Goal: Task Accomplishment & Management: Complete application form

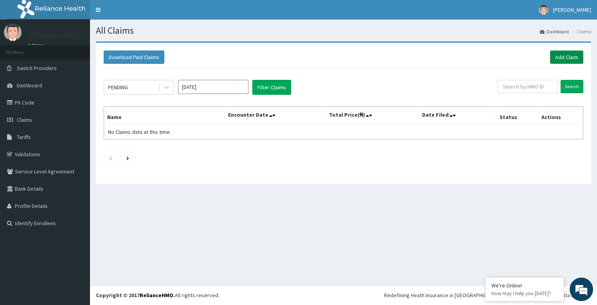
click at [558, 59] on link "Add Claim" at bounding box center [566, 56] width 33 height 13
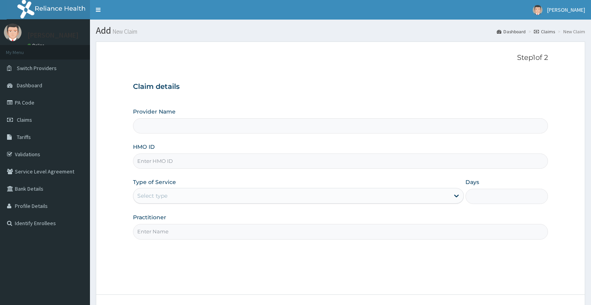
click at [157, 232] on input "Practitioner" at bounding box center [340, 231] width 415 height 15
type input "bodyline"
click at [177, 163] on input "HMO ID" at bounding box center [340, 160] width 415 height 15
type input "Bodyline Gym- Festac"
type input "1"
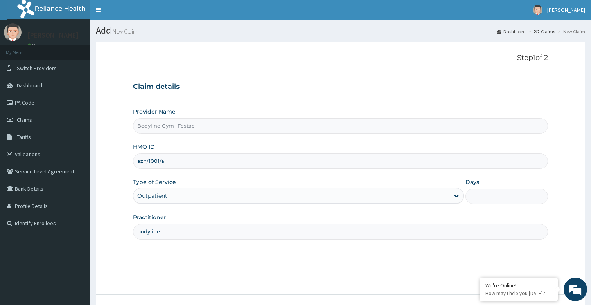
click at [152, 161] on input "azh/1001/a" at bounding box center [340, 160] width 415 height 15
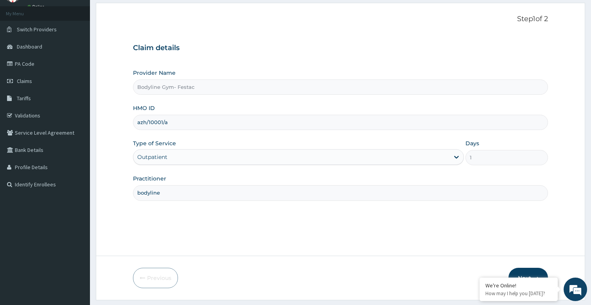
scroll to position [60, 0]
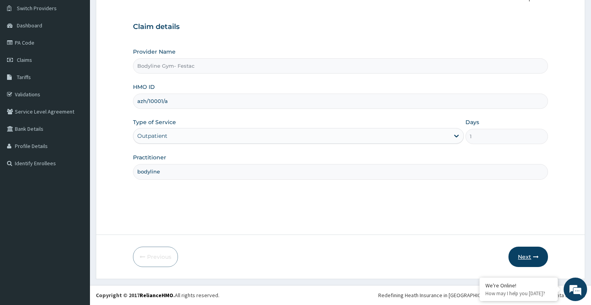
type input "azh/10001/a"
click at [540, 259] on button "Next" at bounding box center [528, 256] width 40 height 20
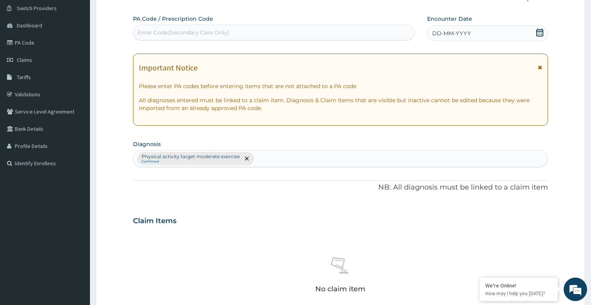
click at [445, 35] on span "DD-MM-YYYY" at bounding box center [451, 33] width 39 height 8
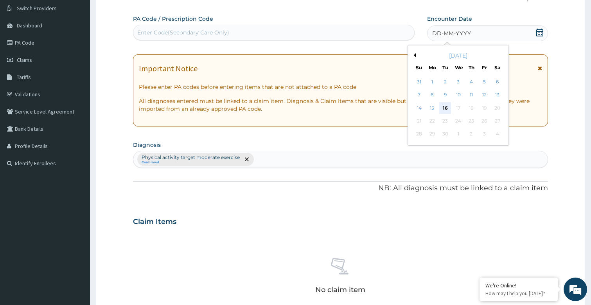
click at [447, 108] on div "16" at bounding box center [446, 108] width 12 height 12
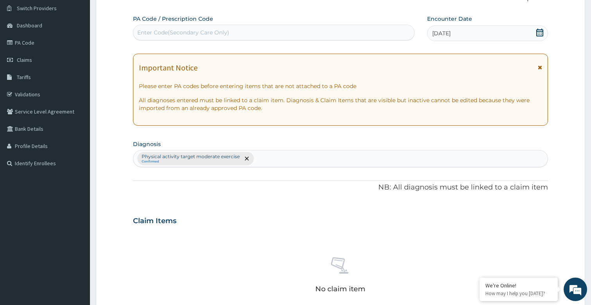
click at [257, 29] on div "Enter Code(Secondary Care Only)" at bounding box center [273, 32] width 281 height 13
type input "PA/9040C4"
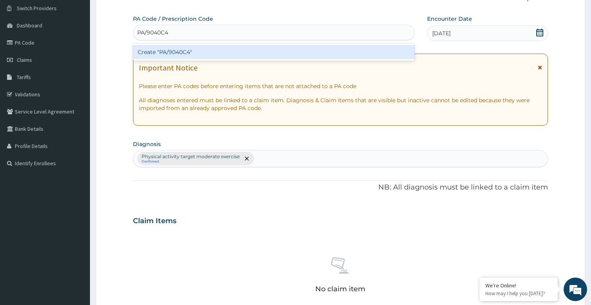
click at [176, 56] on div "Create "PA/9040C4"" at bounding box center [274, 52] width 282 height 14
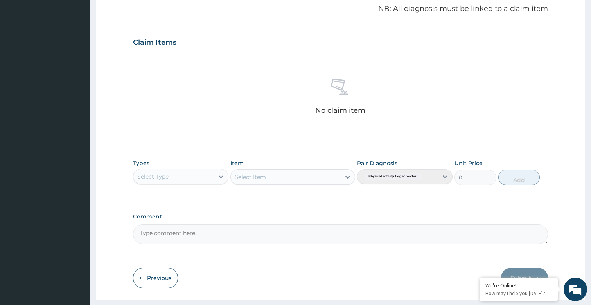
scroll to position [259, 0]
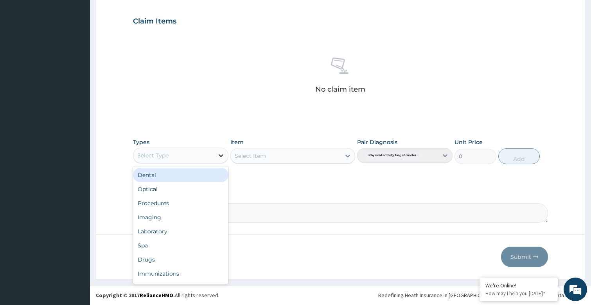
click at [218, 153] on icon at bounding box center [221, 155] width 8 height 8
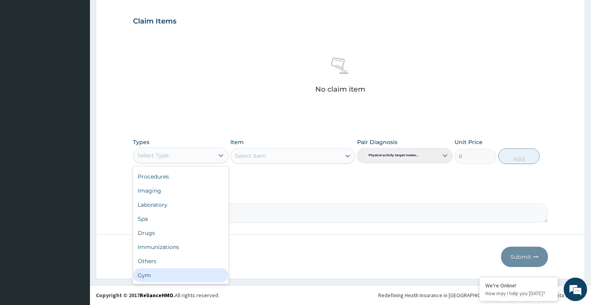
drag, startPoint x: 149, startPoint y: 276, endPoint x: 349, endPoint y: 171, distance: 226.2
click at [149, 277] on div "Gym" at bounding box center [180, 275] width 95 height 14
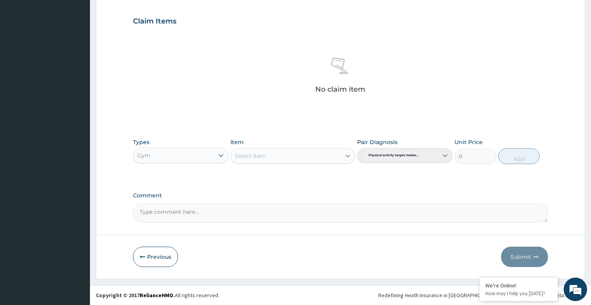
click at [347, 153] on icon at bounding box center [348, 156] width 8 height 8
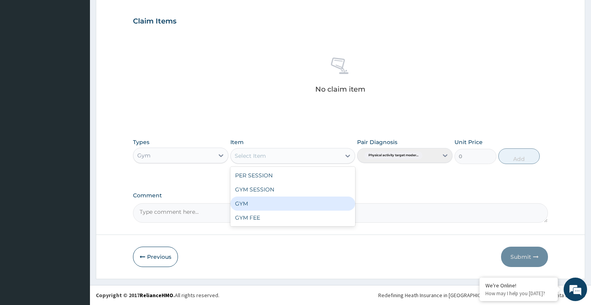
click at [234, 207] on div "GYM" at bounding box center [292, 203] width 124 height 14
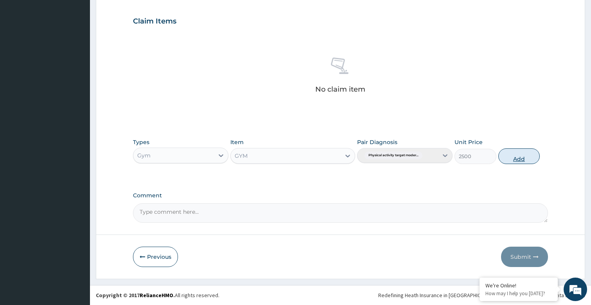
click at [523, 156] on button "Add" at bounding box center [518, 156] width 41 height 16
type input "0"
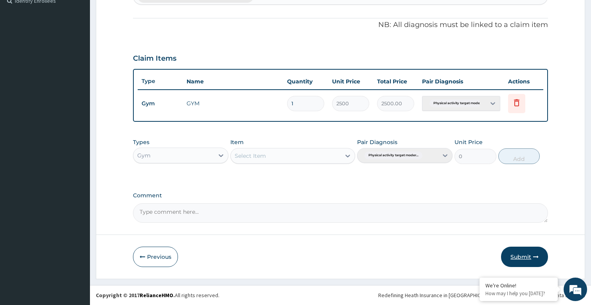
click at [525, 261] on button "Submit" at bounding box center [524, 256] width 47 height 20
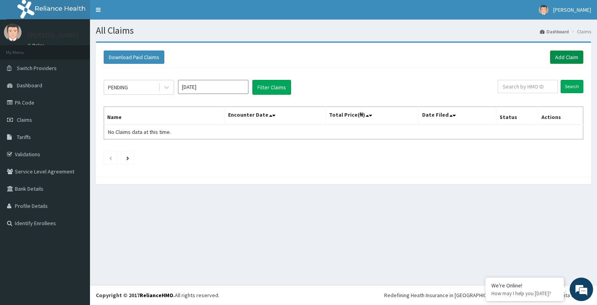
click at [562, 55] on link "Add Claim" at bounding box center [566, 56] width 33 height 13
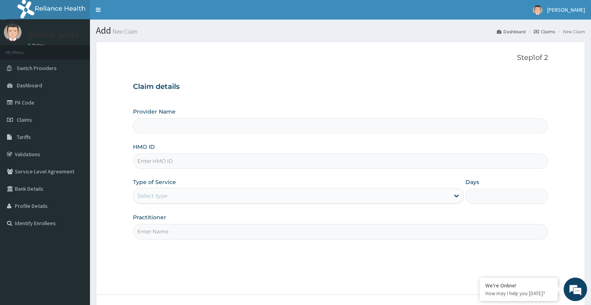
type input "Bodyline Gym- Festac"
type input "1"
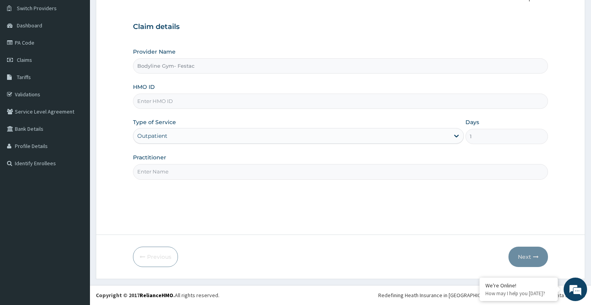
click at [167, 172] on input "Practitioner" at bounding box center [340, 171] width 415 height 15
type input "bodyline"
click at [178, 95] on input "HMO ID" at bounding box center [340, 100] width 415 height 15
type input "lcf/10001/a"
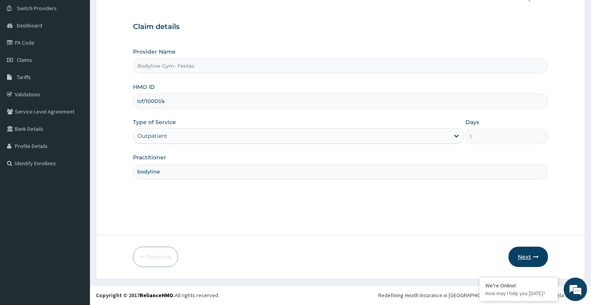
click at [524, 257] on button "Next" at bounding box center [528, 256] width 40 height 20
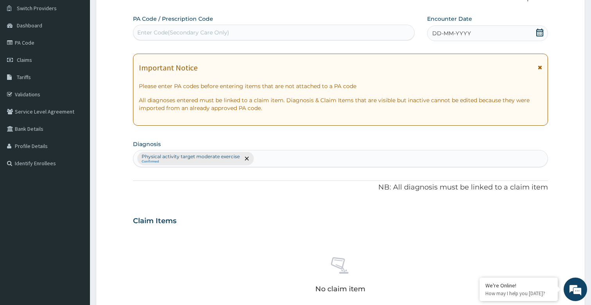
click at [458, 33] on span "DD-MM-YYYY" at bounding box center [451, 33] width 39 height 8
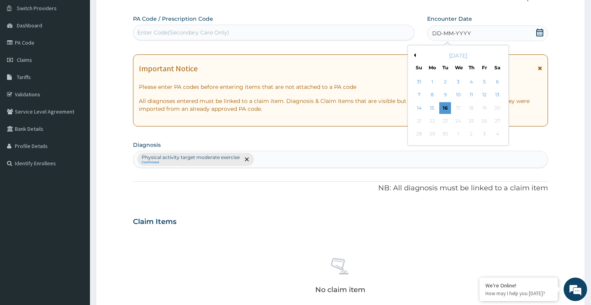
drag, startPoint x: 445, startPoint y: 104, endPoint x: 227, endPoint y: 53, distance: 224.6
click at [444, 104] on div "16" at bounding box center [446, 108] width 12 height 12
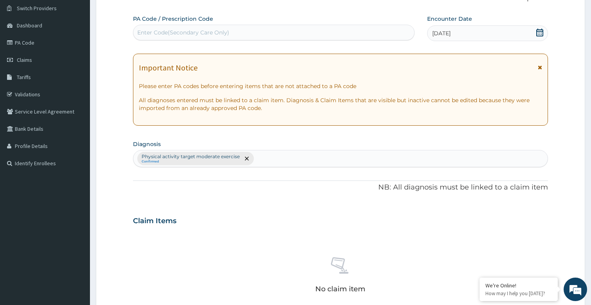
click at [184, 34] on div "Enter Code(Secondary Care Only)" at bounding box center [183, 33] width 92 height 8
type input "PA/C299DD"
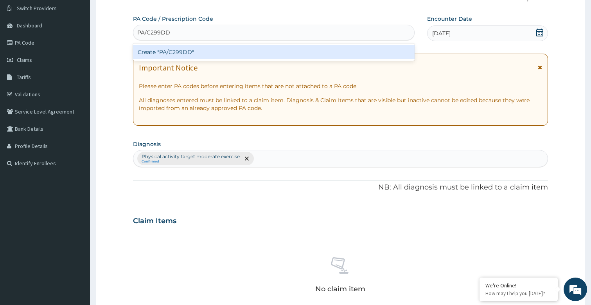
click at [196, 59] on div "Create "PA/C299DD"" at bounding box center [274, 51] width 282 height 17
click at [199, 57] on div "Create "PA/C299DD"" at bounding box center [274, 52] width 282 height 14
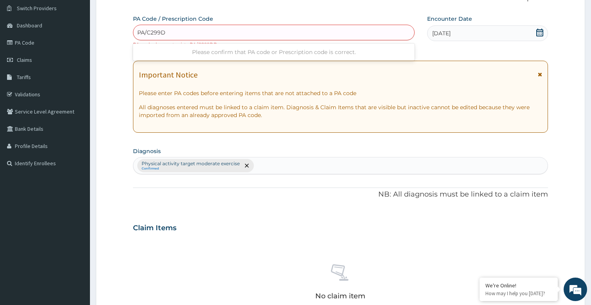
type input "PA/C299D0"
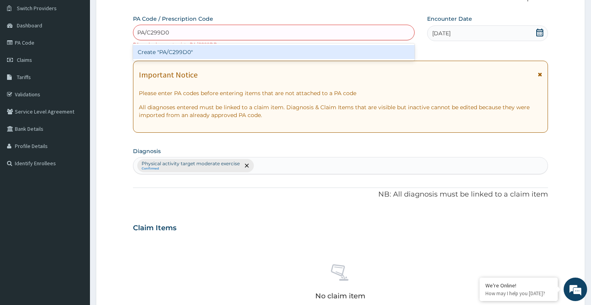
click at [184, 52] on div "Create "PA/C299D0"" at bounding box center [274, 52] width 282 height 14
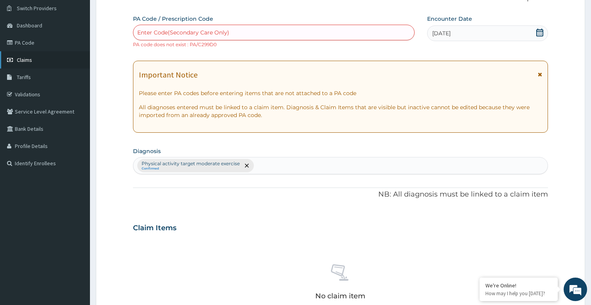
click at [27, 60] on span "Claims" at bounding box center [24, 59] width 15 height 7
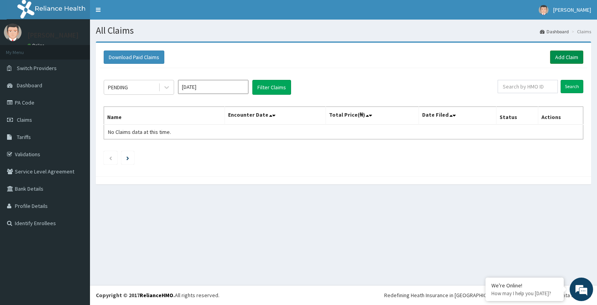
click at [557, 60] on link "Add Claim" at bounding box center [566, 56] width 33 height 13
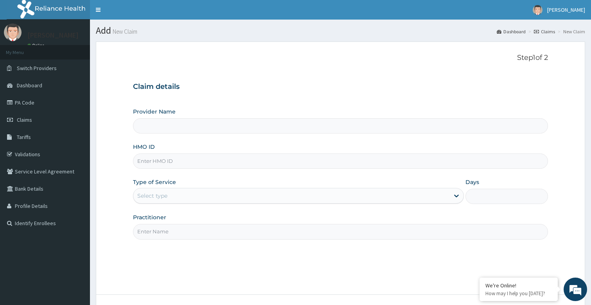
click at [176, 235] on input "Practitioner" at bounding box center [340, 231] width 415 height 15
type input "bodyline"
type input "Bodyline Gym- Festac"
type input "1"
click at [178, 163] on input "HMO ID" at bounding box center [340, 160] width 415 height 15
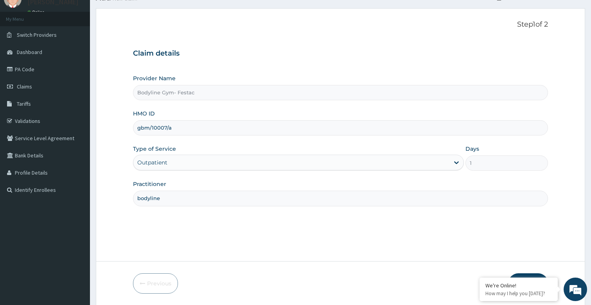
scroll to position [60, 0]
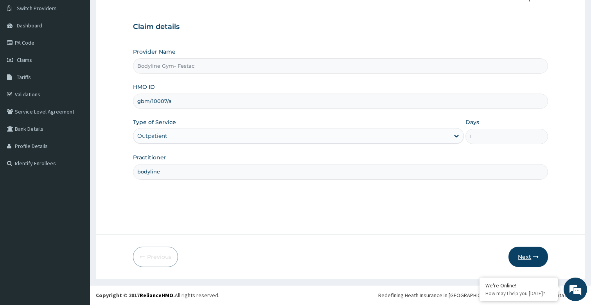
type input "gbm/10007/a"
click at [534, 260] on button "Next" at bounding box center [528, 256] width 40 height 20
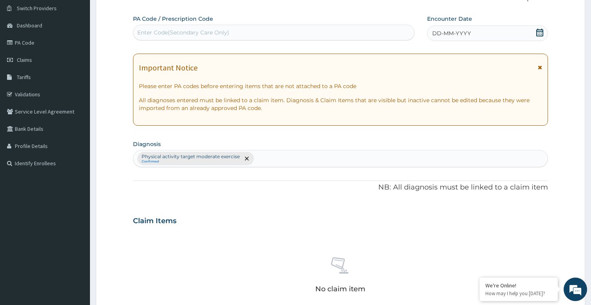
click at [457, 31] on span "DD-MM-YYYY" at bounding box center [451, 33] width 39 height 8
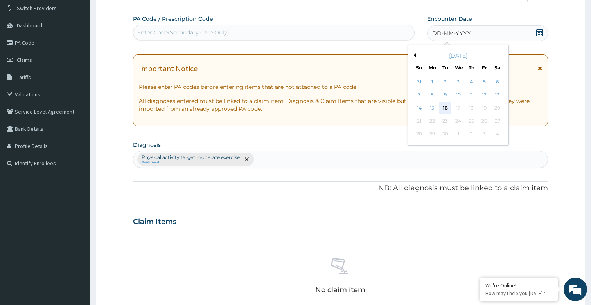
click at [446, 106] on div "16" at bounding box center [446, 108] width 12 height 12
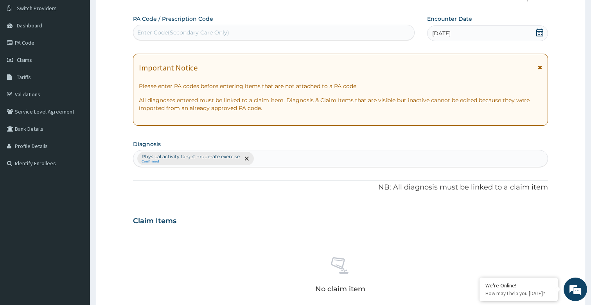
click at [236, 33] on div "Enter Code(Secondary Care Only)" at bounding box center [273, 32] width 281 height 13
type input "PA/A134F9"
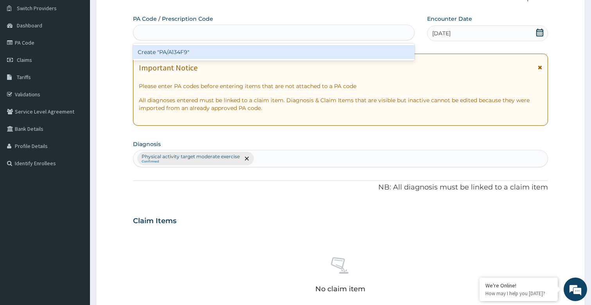
drag, startPoint x: 233, startPoint y: 31, endPoint x: 221, endPoint y: 24, distance: 13.3
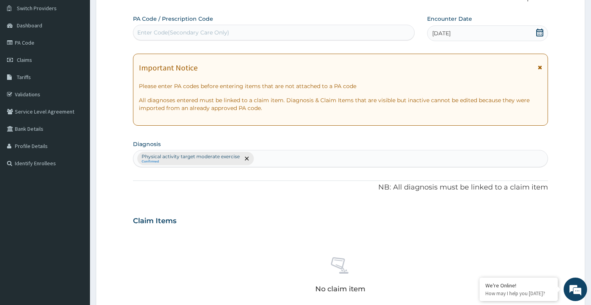
drag, startPoint x: 221, startPoint y: 24, endPoint x: 188, endPoint y: 31, distance: 33.8
click at [188, 31] on div "Enter Code(Secondary Care Only)" at bounding box center [183, 33] width 92 height 8
type input "PA/A134F9"
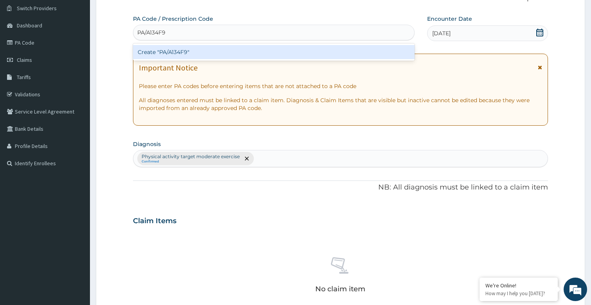
click at [181, 55] on div "Create "PA/A134F9"" at bounding box center [274, 52] width 282 height 14
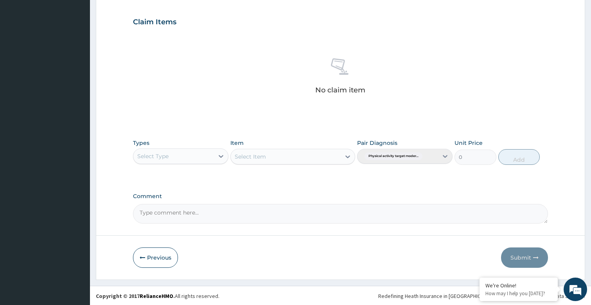
scroll to position [259, 0]
click at [220, 156] on icon at bounding box center [221, 155] width 8 height 8
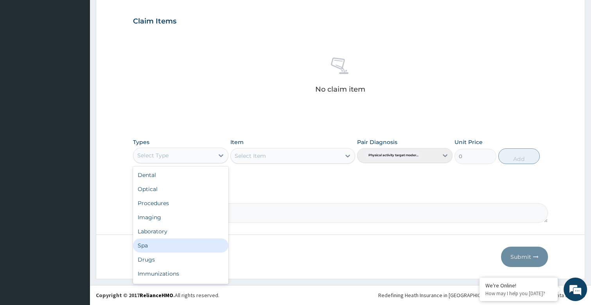
scroll to position [27, 0]
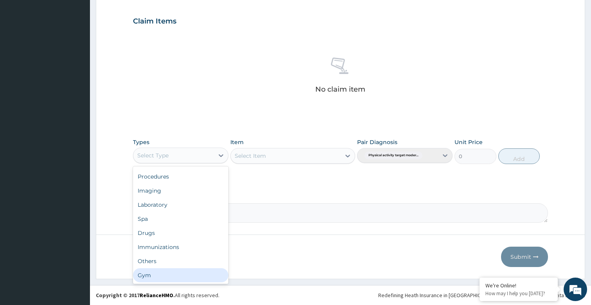
drag, startPoint x: 152, startPoint y: 271, endPoint x: 182, endPoint y: 255, distance: 33.9
click at [153, 271] on div "Gym" at bounding box center [180, 275] width 95 height 14
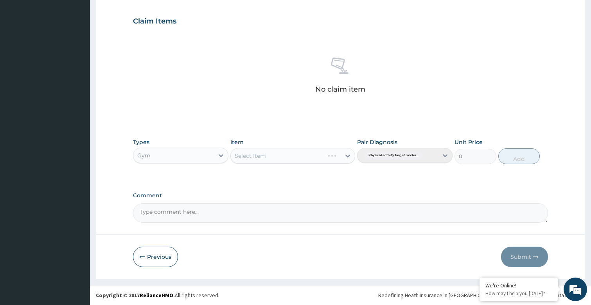
click at [345, 154] on div "Select Item" at bounding box center [292, 156] width 124 height 16
click at [343, 153] on div at bounding box center [348, 156] width 14 height 14
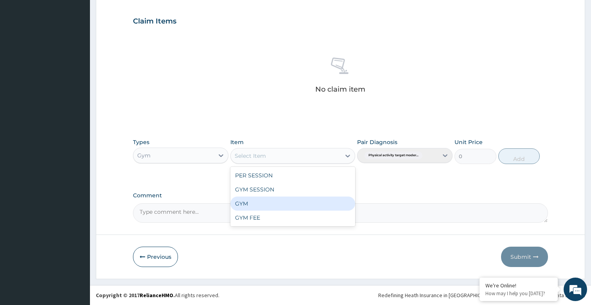
click at [244, 205] on div "GYM" at bounding box center [292, 203] width 124 height 14
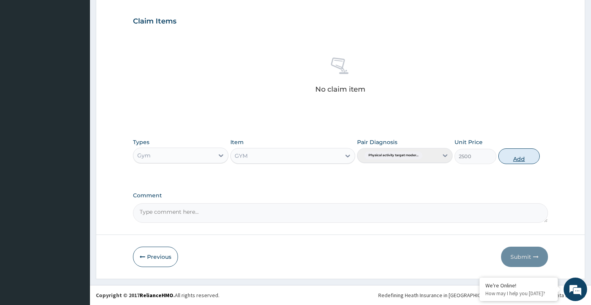
click at [510, 154] on button "Add" at bounding box center [518, 156] width 41 height 16
type input "0"
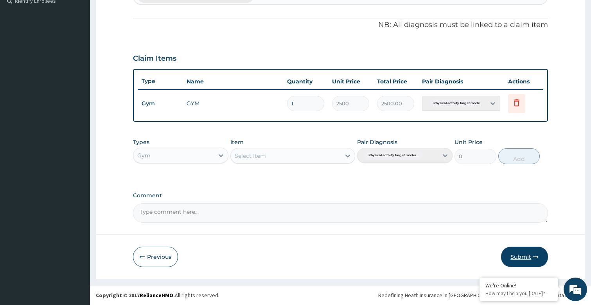
click at [516, 251] on button "Submit" at bounding box center [524, 256] width 47 height 20
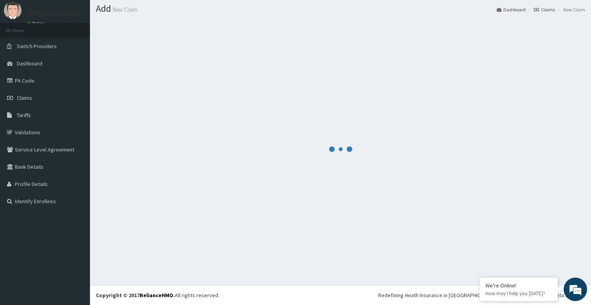
scroll to position [222, 0]
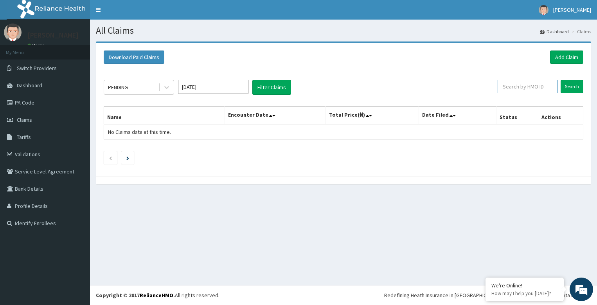
click at [525, 88] on input "text" at bounding box center [527, 86] width 60 height 13
type input "azh/10001/a"
click at [574, 84] on input "Search" at bounding box center [571, 86] width 23 height 13
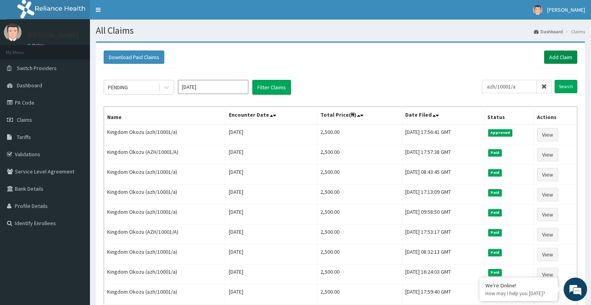
click at [562, 57] on link "Add Claim" at bounding box center [560, 56] width 33 height 13
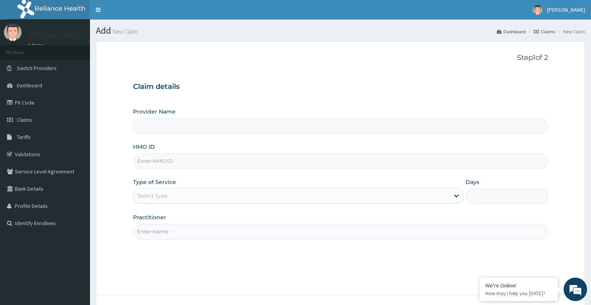
type input "Bodyline Gym- Festac"
type input "1"
click at [172, 231] on input "Practitioner" at bounding box center [340, 231] width 415 height 15
type input "bodyline"
click at [174, 161] on input "HMO ID" at bounding box center [340, 160] width 415 height 15
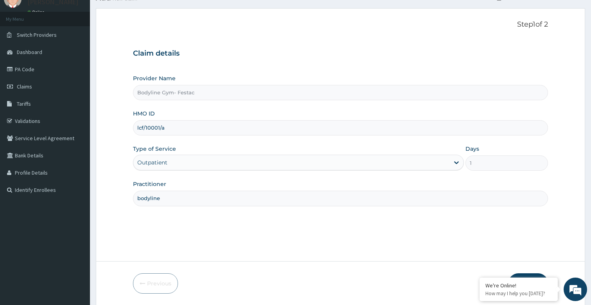
scroll to position [60, 0]
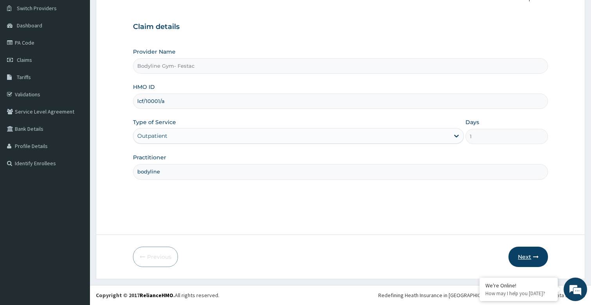
type input "lcf/10001/a"
click at [521, 258] on button "Next" at bounding box center [528, 256] width 40 height 20
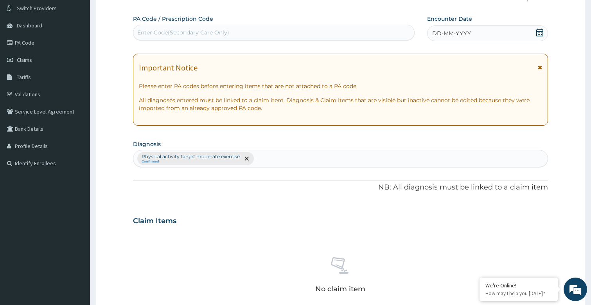
click at [458, 34] on span "DD-MM-YYYY" at bounding box center [451, 33] width 39 height 8
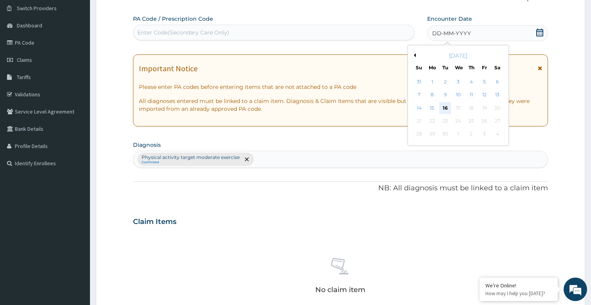
click at [446, 106] on div "16" at bounding box center [446, 108] width 12 height 12
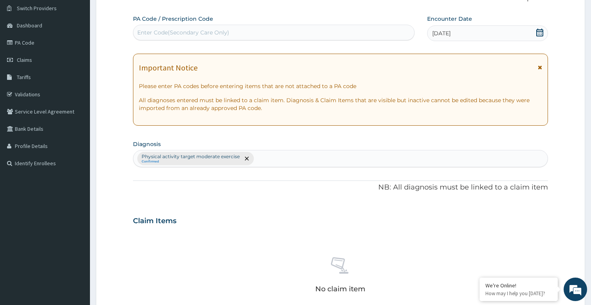
click at [199, 33] on div "Enter Code(Secondary Care Only)" at bounding box center [183, 33] width 92 height 8
type input "PA/C299DA"
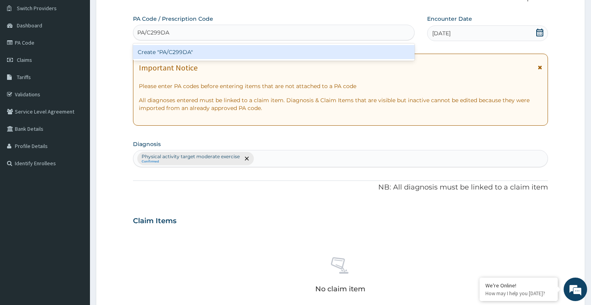
click at [168, 54] on div "Create "PA/C299DA"" at bounding box center [274, 52] width 282 height 14
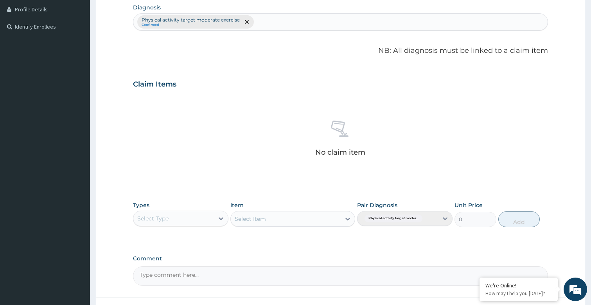
scroll to position [259, 0]
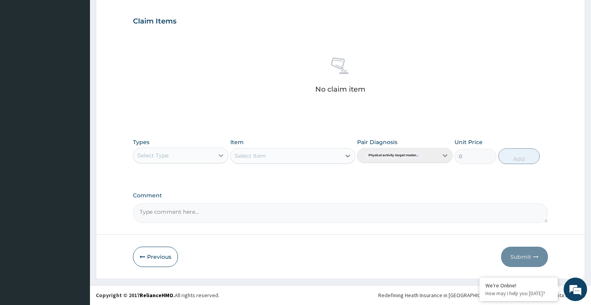
click at [224, 155] on icon at bounding box center [221, 155] width 8 height 8
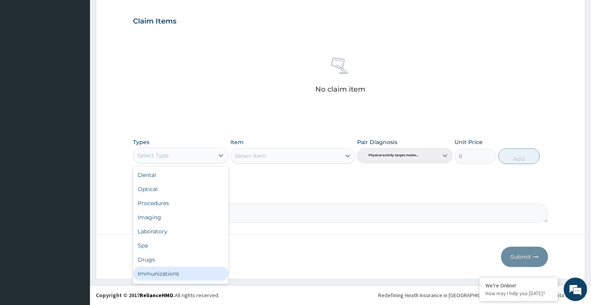
scroll to position [27, 0]
click at [150, 275] on div "Gym" at bounding box center [180, 275] width 95 height 14
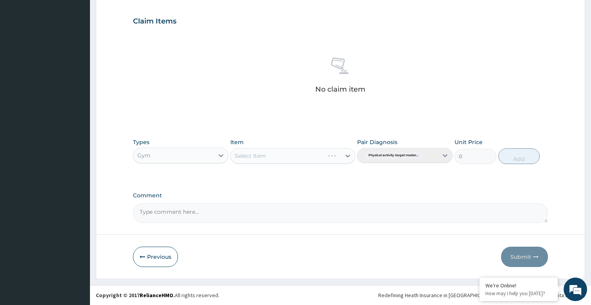
click at [341, 156] on div "Select Item" at bounding box center [292, 156] width 124 height 16
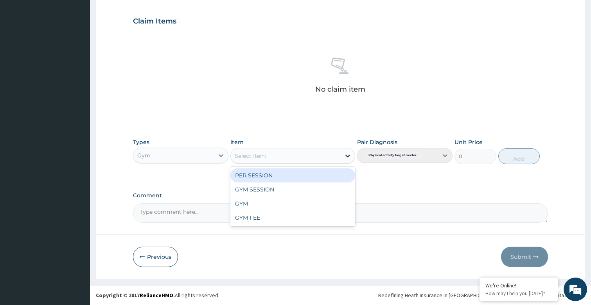
click at [345, 153] on icon at bounding box center [348, 156] width 8 height 8
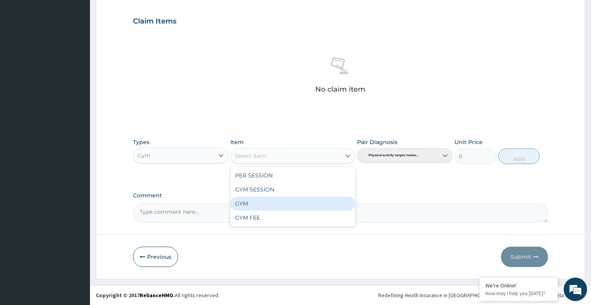
click at [259, 201] on div "GYM" at bounding box center [292, 203] width 124 height 14
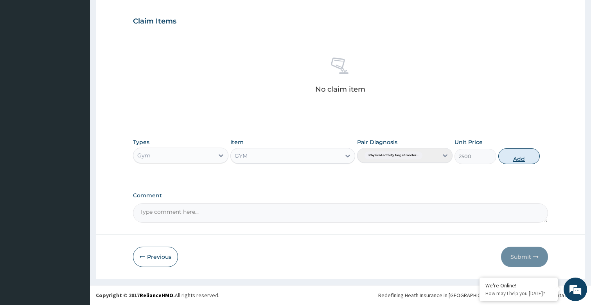
click at [515, 150] on button "Add" at bounding box center [518, 156] width 41 height 16
type input "0"
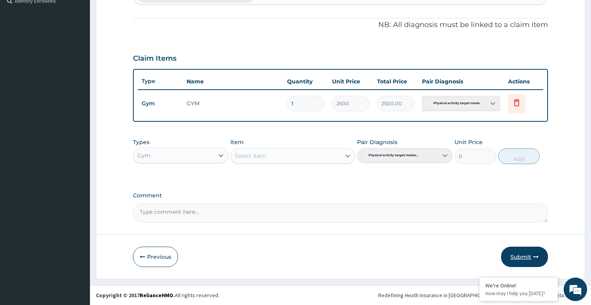
click at [526, 254] on button "Submit" at bounding box center [524, 256] width 47 height 20
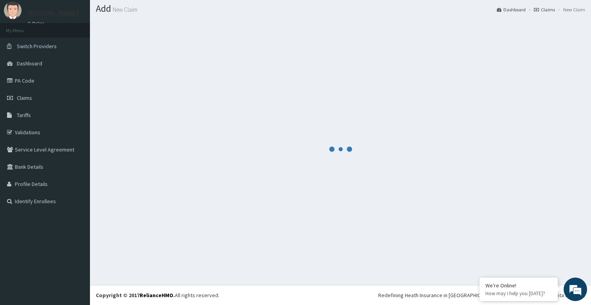
scroll to position [222, 0]
